Goal: Find specific page/section: Find specific page/section

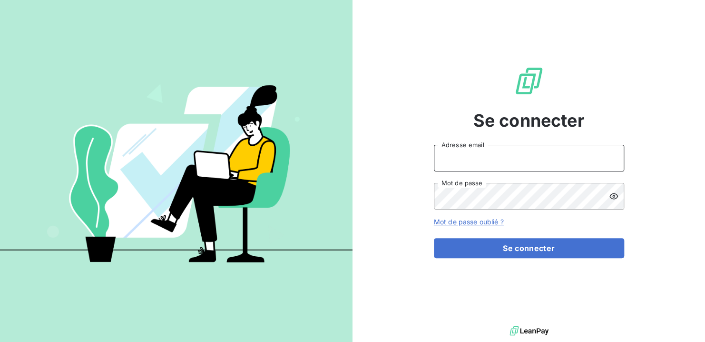
click at [454, 157] on input "Adresse email" at bounding box center [529, 158] width 190 height 27
type input "[EMAIL_ADDRESS][DOMAIN_NAME]"
click at [434, 238] on button "Se connecter" at bounding box center [529, 248] width 190 height 20
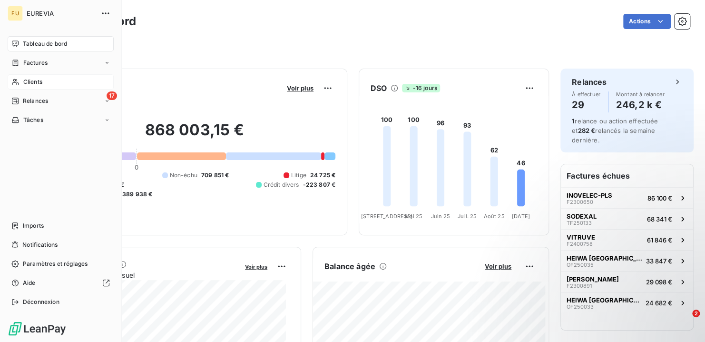
click at [37, 81] on span "Clients" at bounding box center [32, 82] width 19 height 9
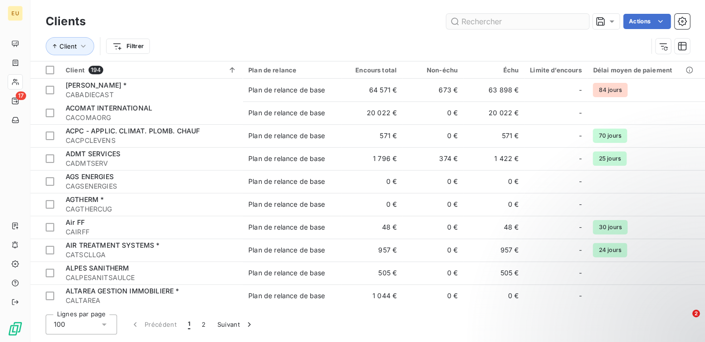
click at [472, 24] on input "text" at bounding box center [517, 21] width 143 height 15
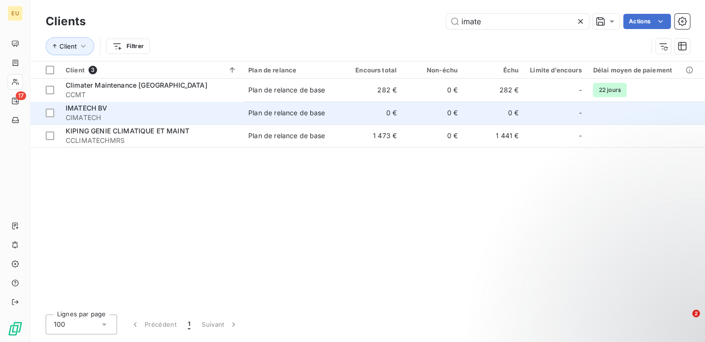
type input "imate"
click at [172, 121] on span "CIMATECH" at bounding box center [151, 118] width 171 height 10
